Goal: Task Accomplishment & Management: Use online tool/utility

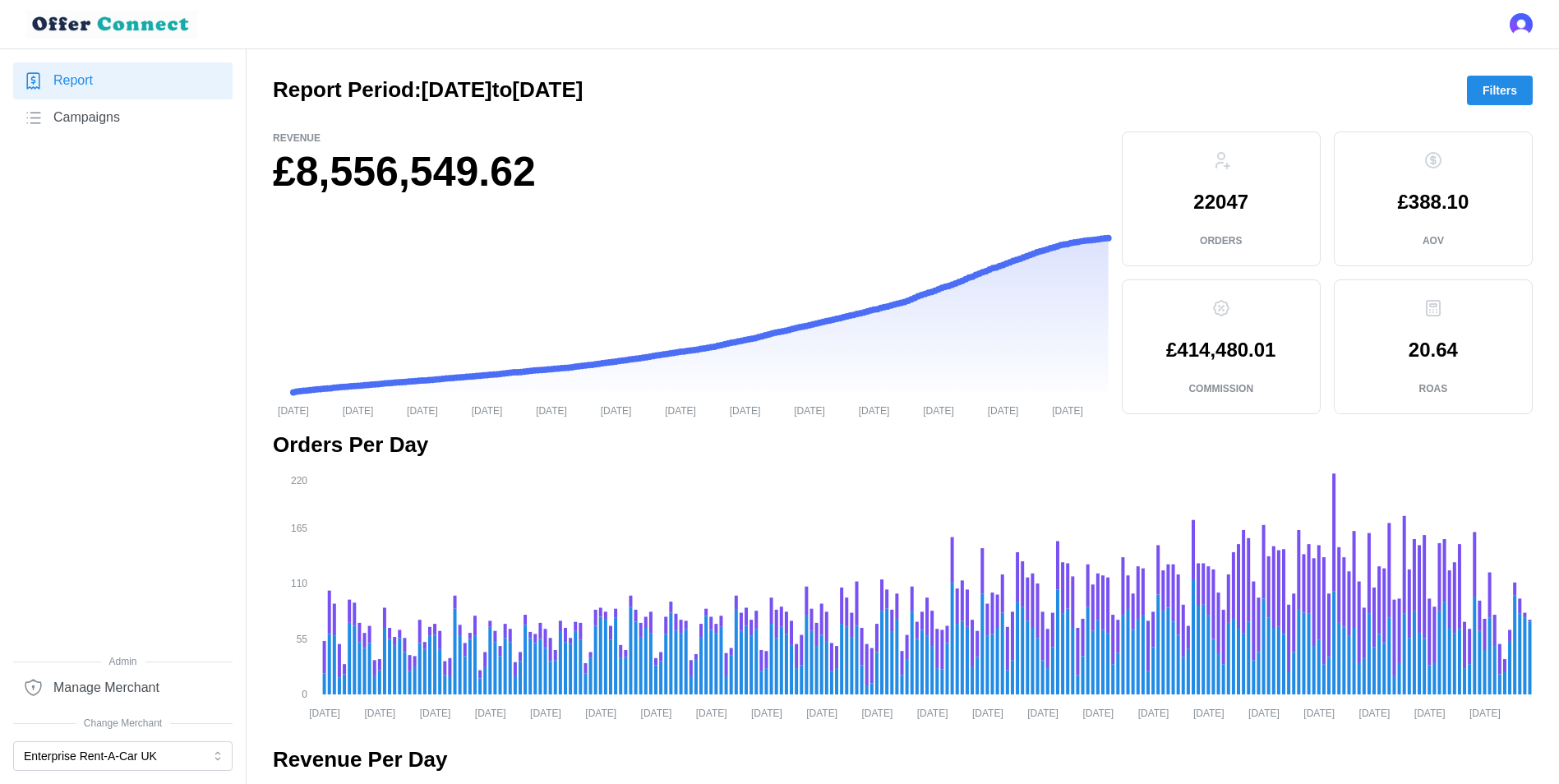
click at [1221, 346] on p "£414,480.01" at bounding box center [1221, 350] width 109 height 19
click at [1502, 92] on span "Filters" at bounding box center [1500, 90] width 34 height 28
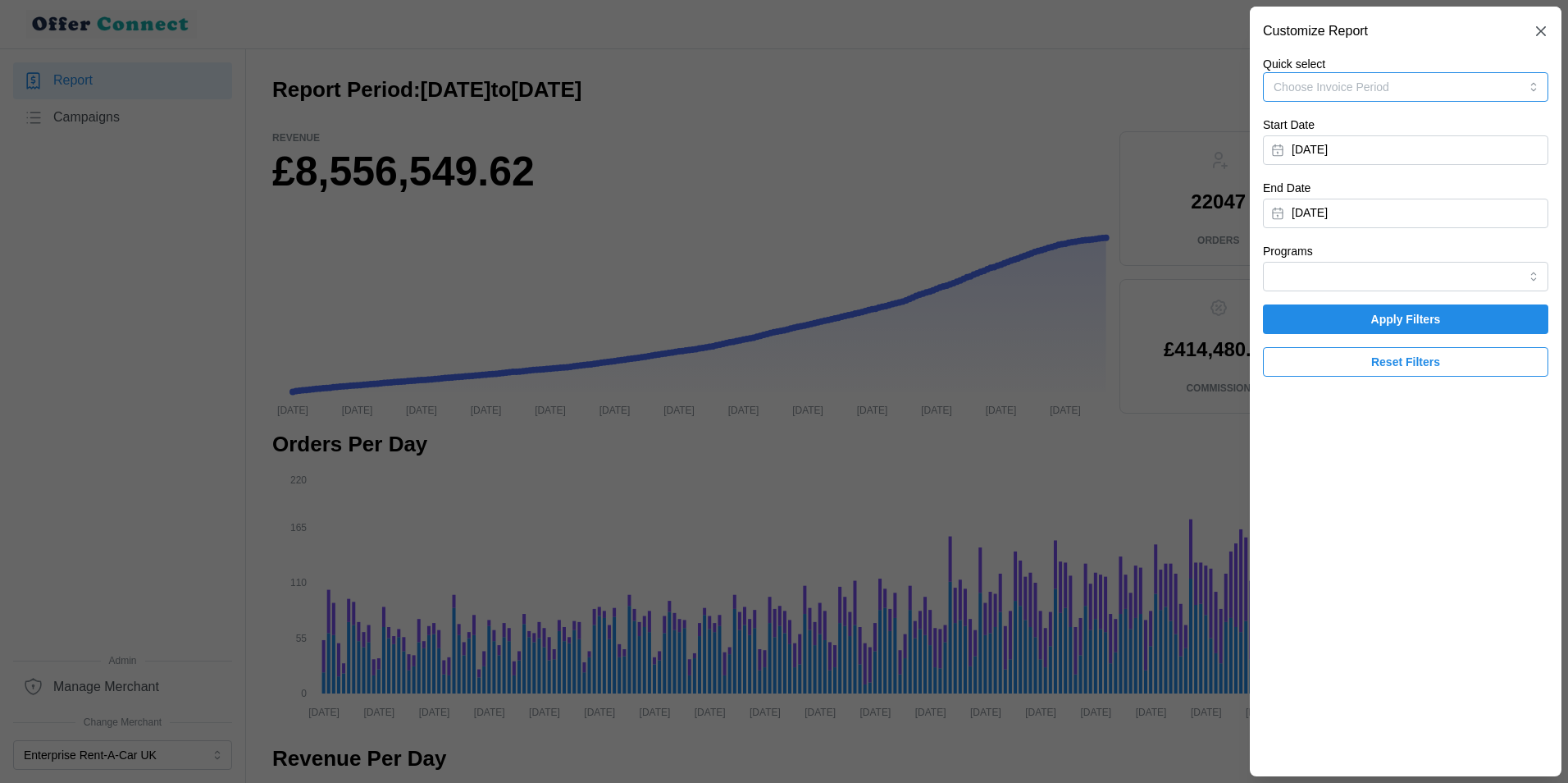
click at [1381, 85] on span "Choose Invoice Period" at bounding box center [1331, 87] width 116 height 13
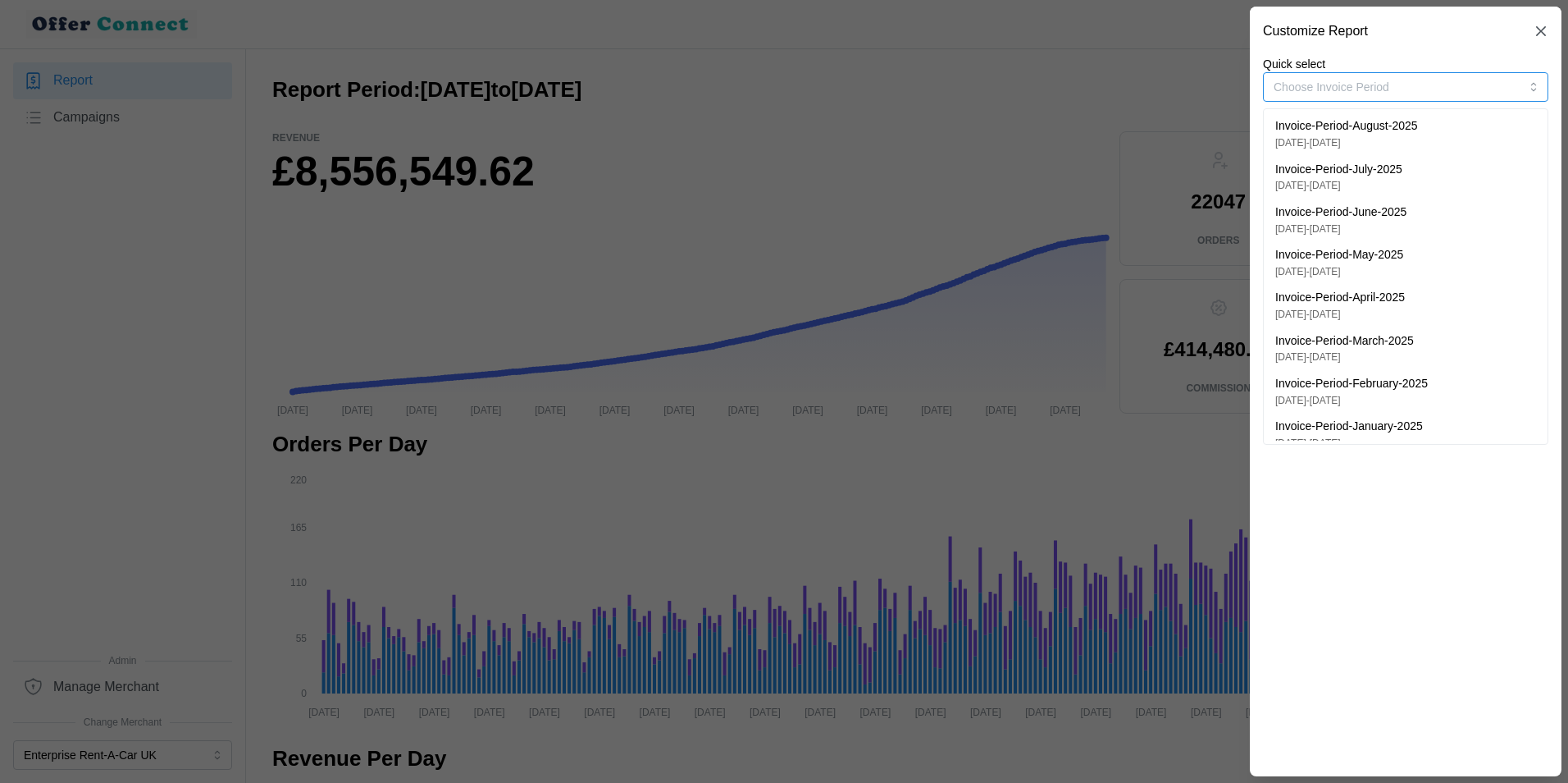
click at [1355, 219] on p "Invoice-Period-June-2025" at bounding box center [1341, 212] width 131 height 18
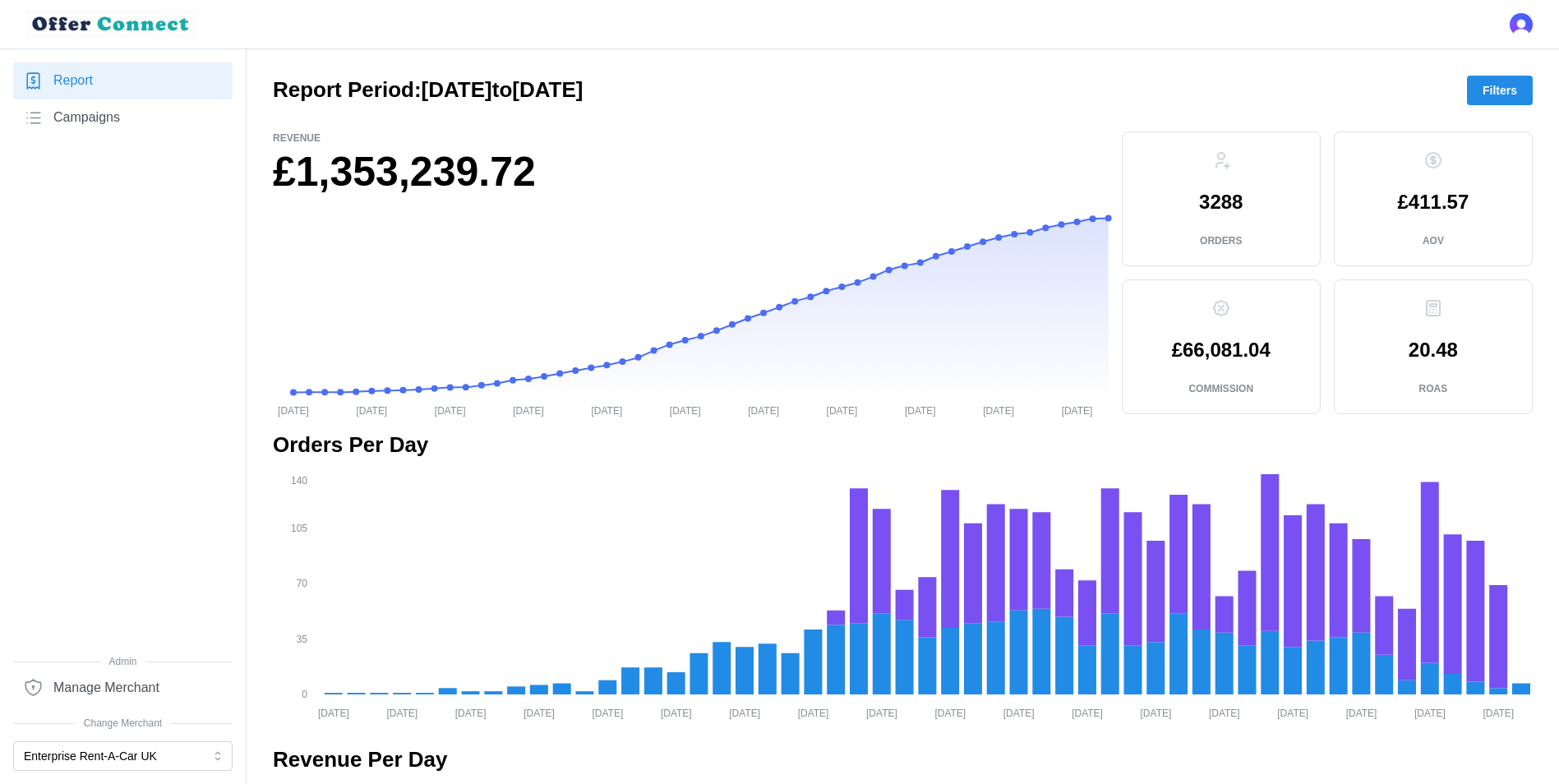
click at [1484, 90] on button "Filters" at bounding box center [1500, 91] width 65 height 29
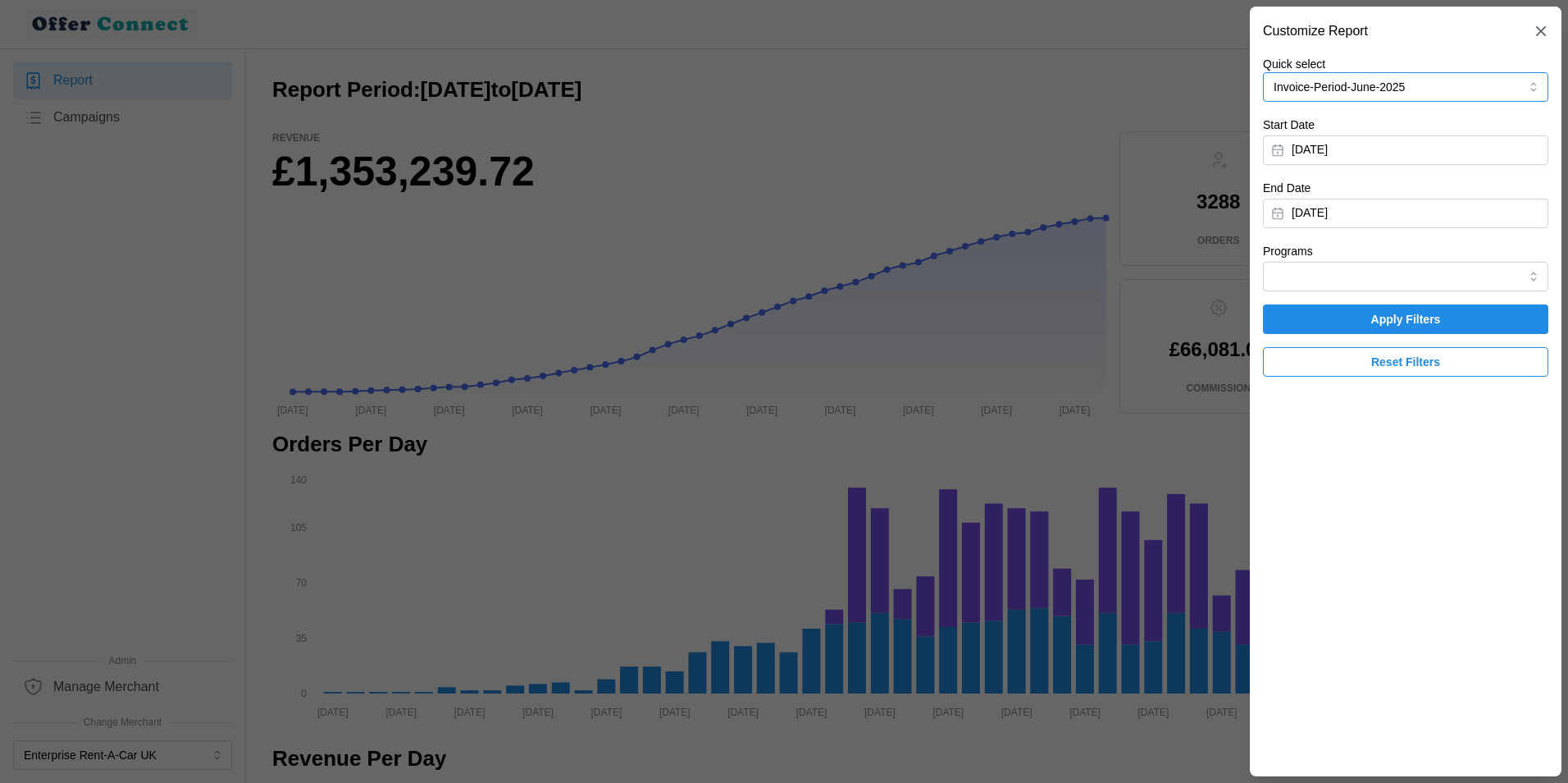
click at [1413, 84] on button "Invoice-Period-June-2025" at bounding box center [1406, 87] width 286 height 29
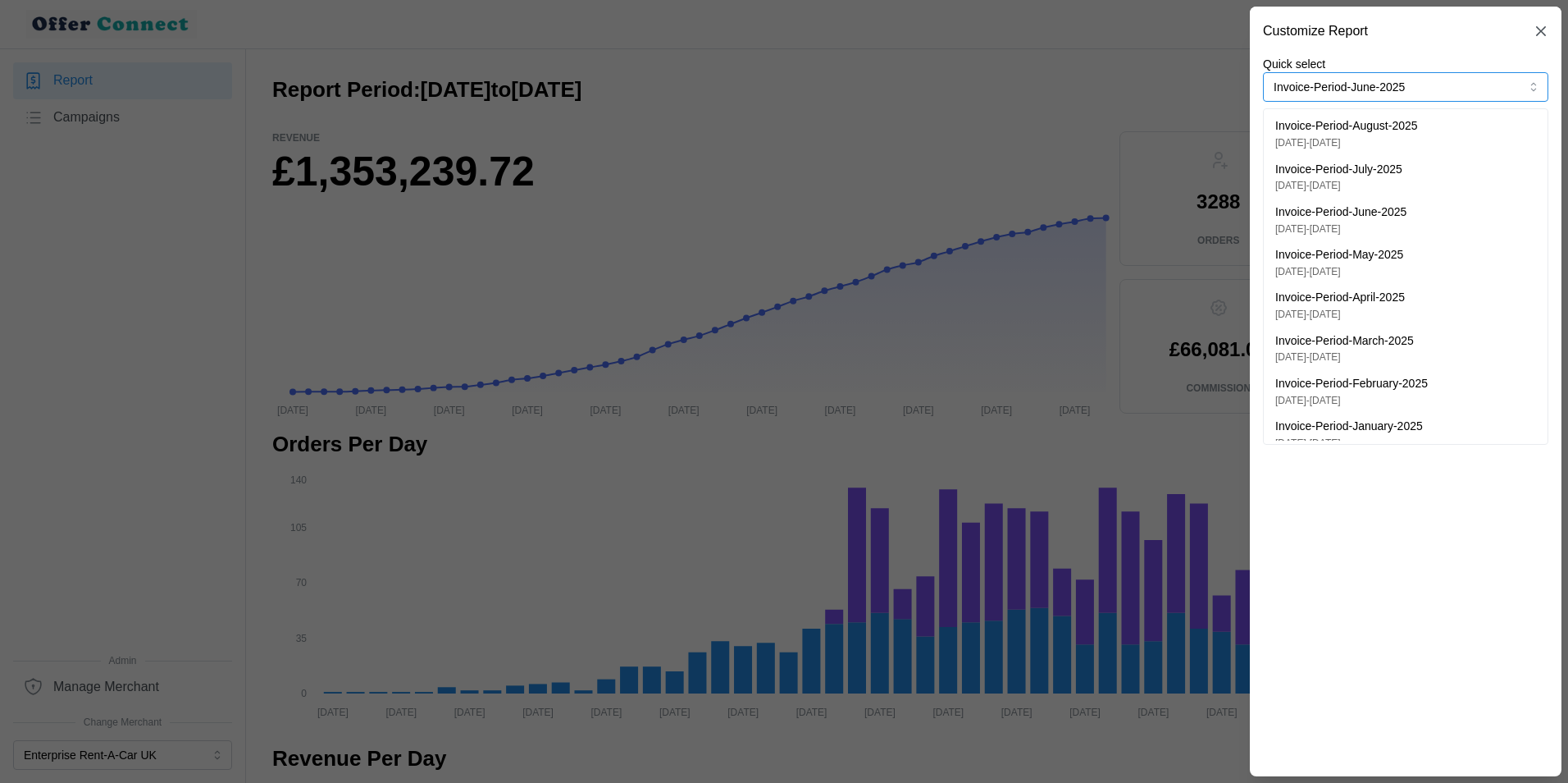
click at [1394, 170] on p "Invoice-Period-July-2025" at bounding box center [1339, 169] width 127 height 18
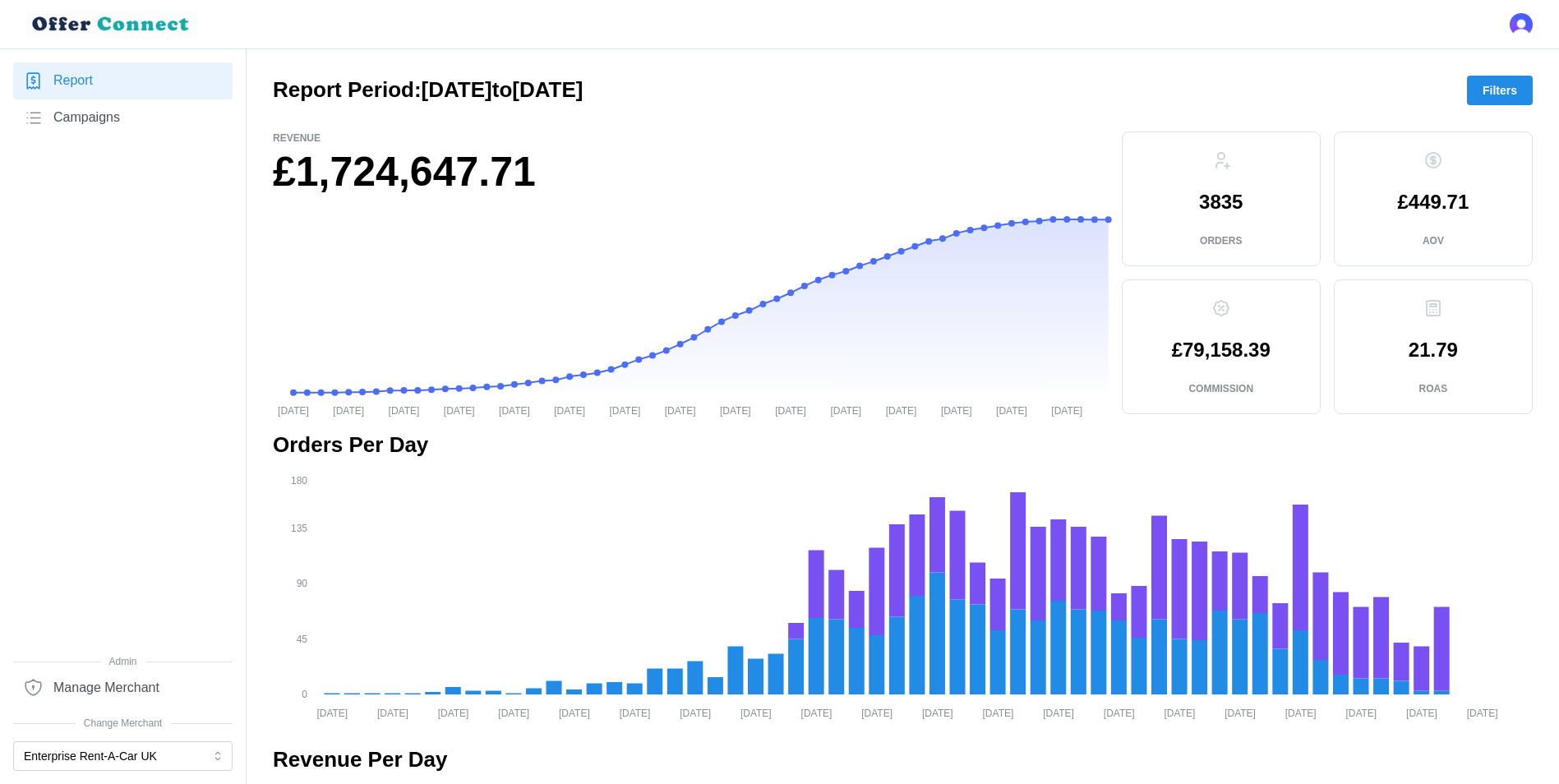
click at [1217, 298] on icon at bounding box center [1221, 308] width 19 height 19
click at [1493, 93] on span "Filters" at bounding box center [1500, 90] width 34 height 28
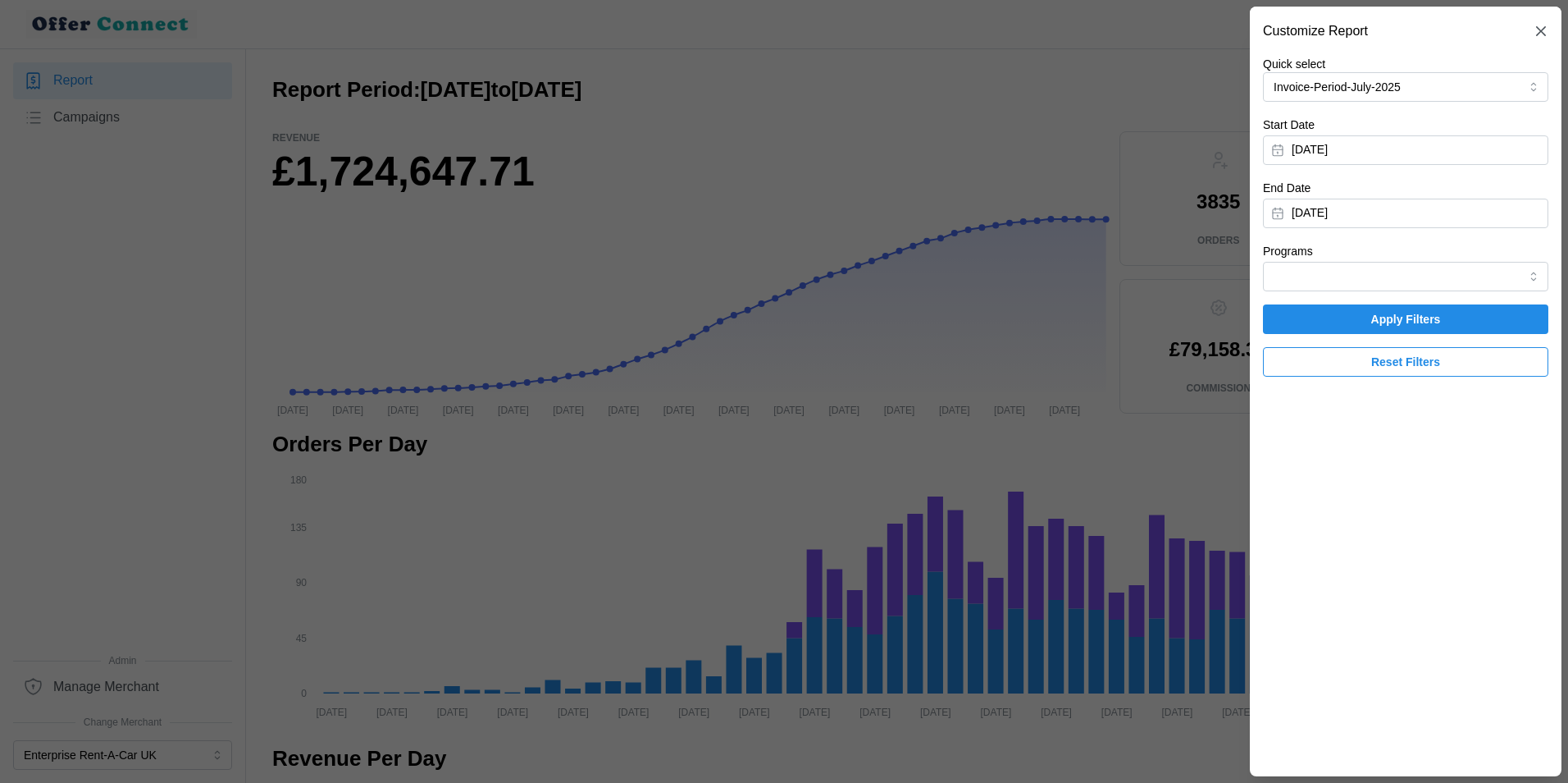
click at [1129, 45] on div at bounding box center [784, 391] width 1568 height 783
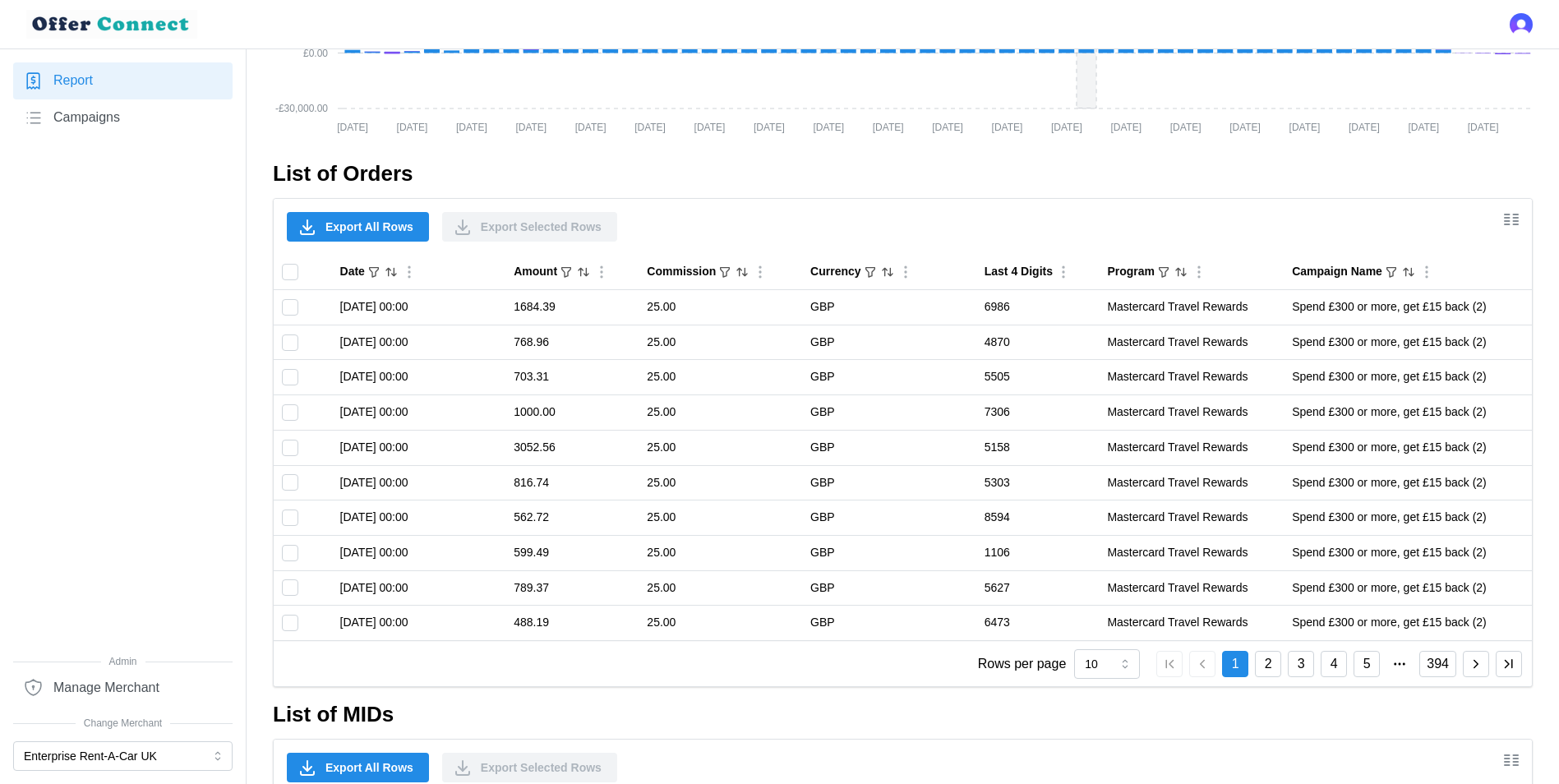
scroll to position [904, 0]
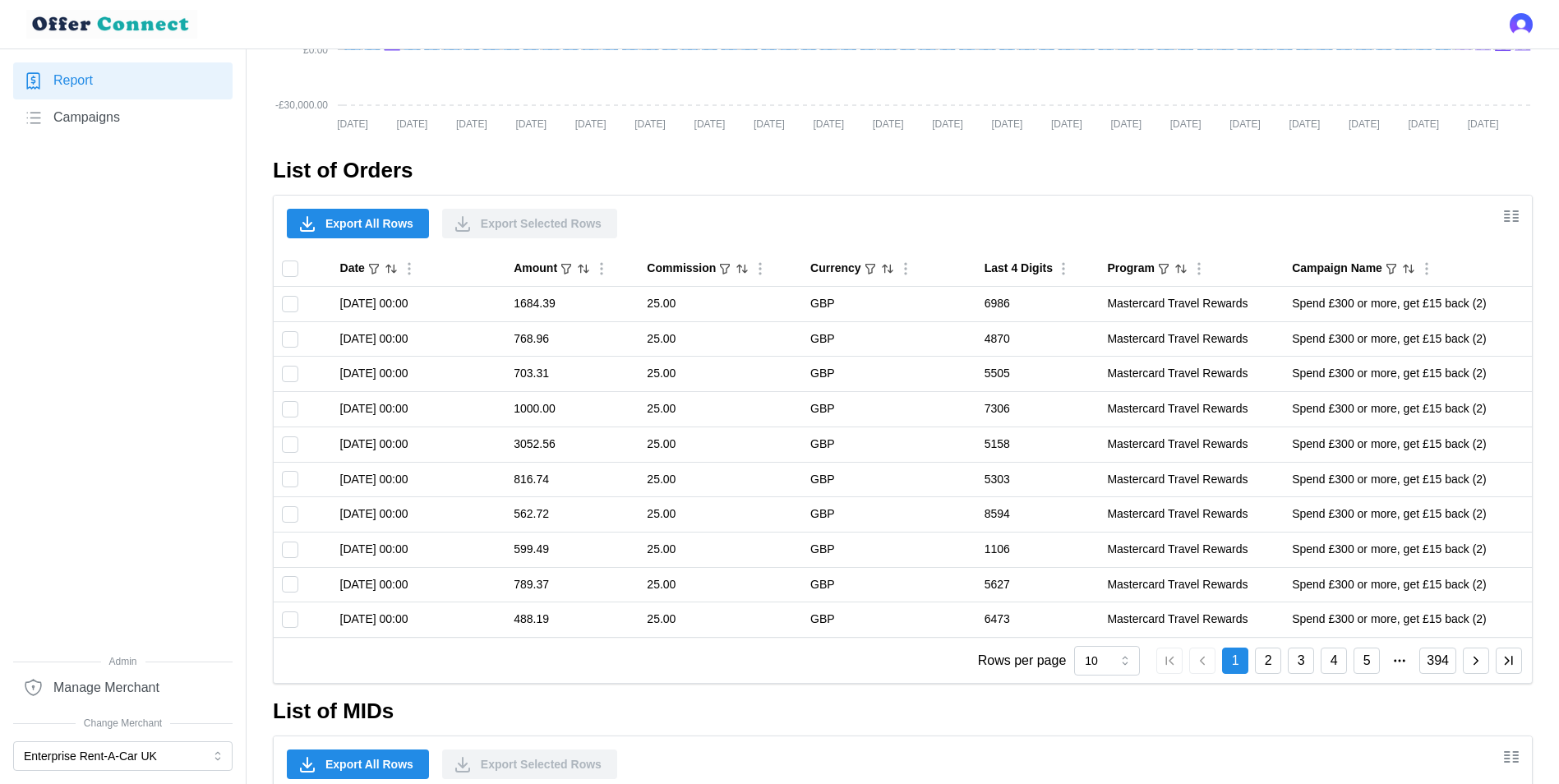
click at [359, 221] on span "Export All Rows" at bounding box center [369, 223] width 88 height 28
